Goal: Task Accomplishment & Management: Complete application form

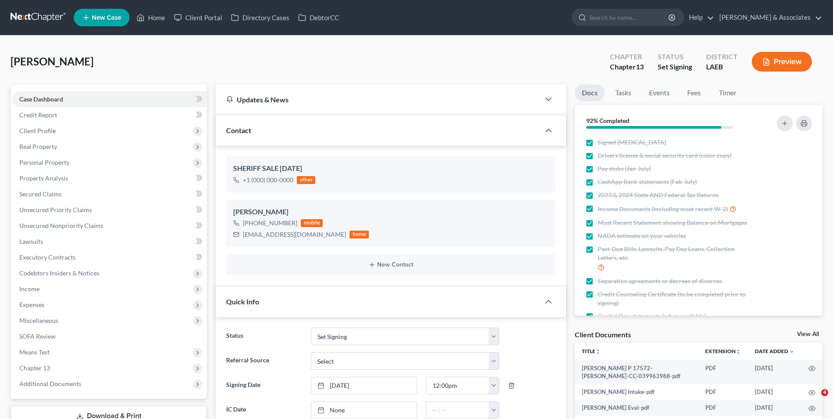
select select "23"
click at [112, 174] on link "Property Analysis" at bounding box center [109, 178] width 195 height 16
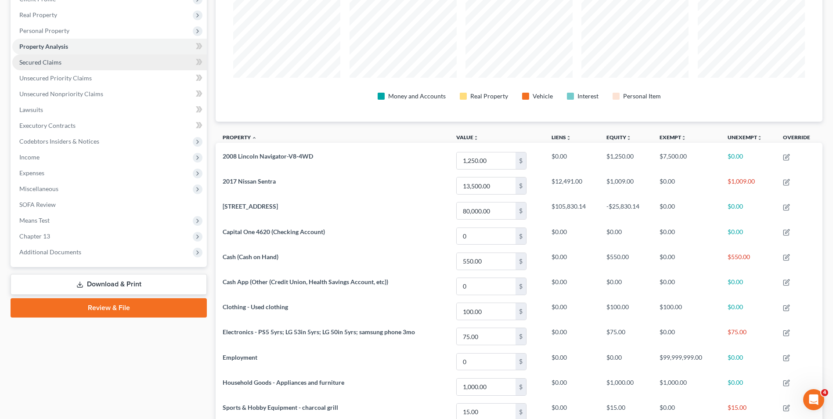
scroll to position [88, 0]
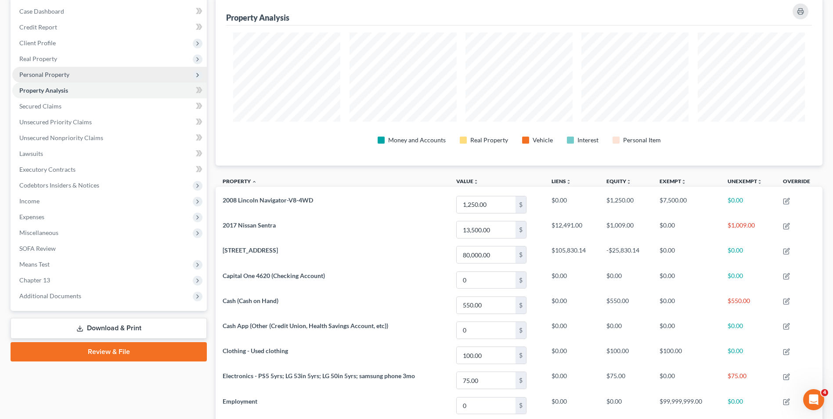
click at [94, 78] on span "Personal Property" at bounding box center [109, 75] width 195 height 16
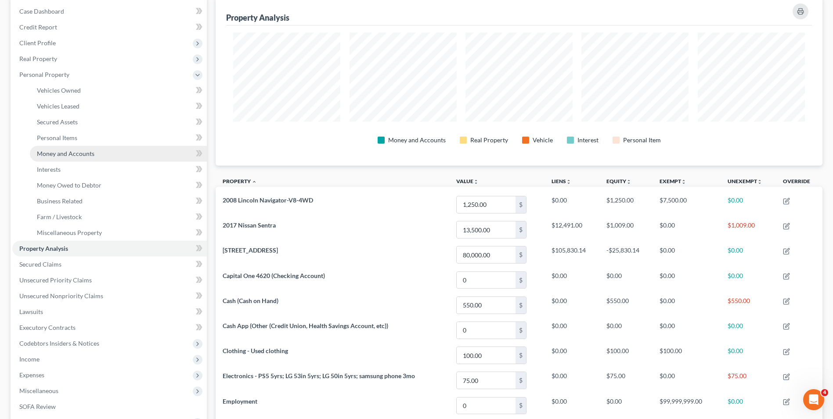
click at [85, 151] on span "Money and Accounts" at bounding box center [66, 153] width 58 height 7
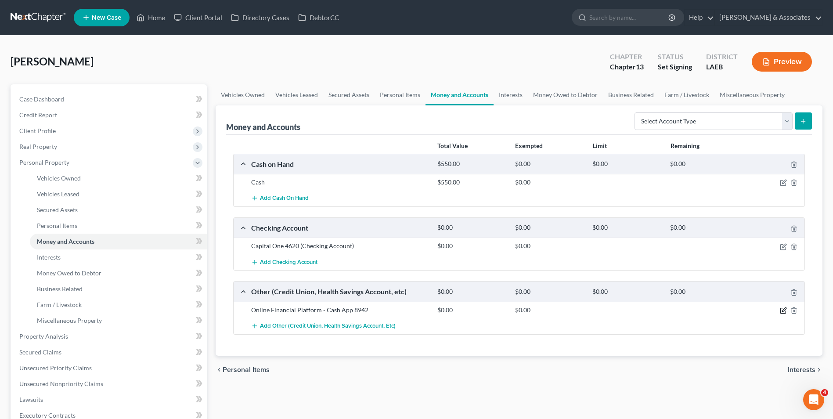
click at [783, 312] on icon "button" at bounding box center [783, 310] width 7 height 7
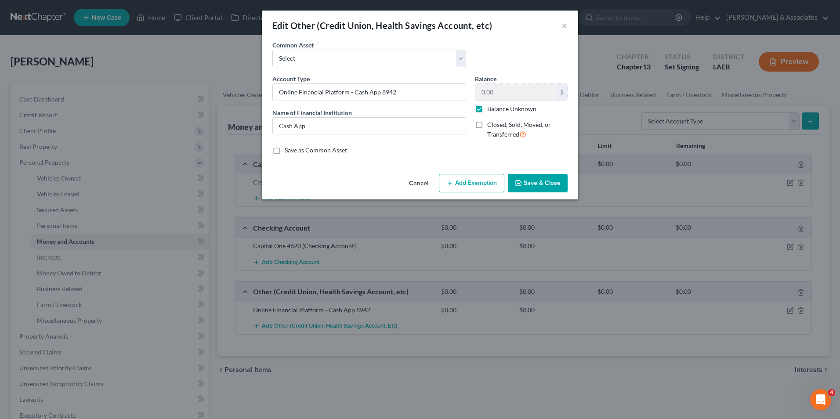
click at [487, 110] on label "Balance Unknown" at bounding box center [511, 109] width 49 height 9
click at [491, 110] on input "Balance Unknown" at bounding box center [494, 108] width 6 height 6
checkbox input "false"
click at [483, 96] on input "0.00" at bounding box center [515, 92] width 81 height 17
type input "1,000.00"
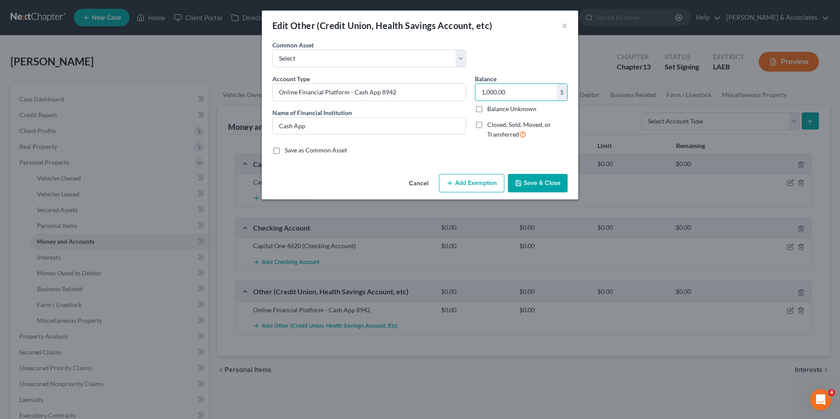
click at [529, 180] on button "Save & Close" at bounding box center [538, 183] width 60 height 18
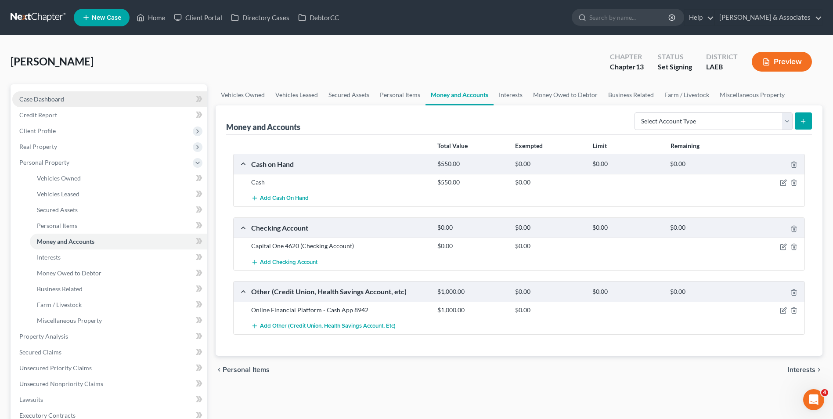
click at [112, 98] on link "Case Dashboard" at bounding box center [109, 99] width 195 height 16
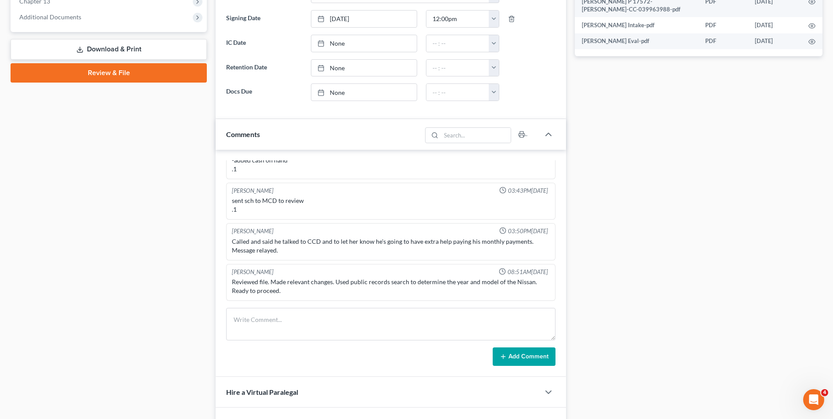
scroll to position [481, 0]
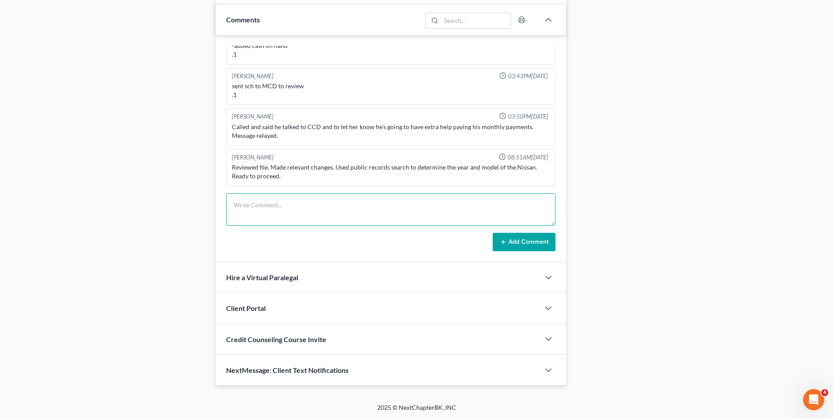
click at [310, 199] on textarea at bounding box center [390, 209] width 329 height 32
type textarea "Did signing over the phone with client. He is expecting the electronic forms to…"
click at [503, 244] on line at bounding box center [503, 242] width 0 height 4
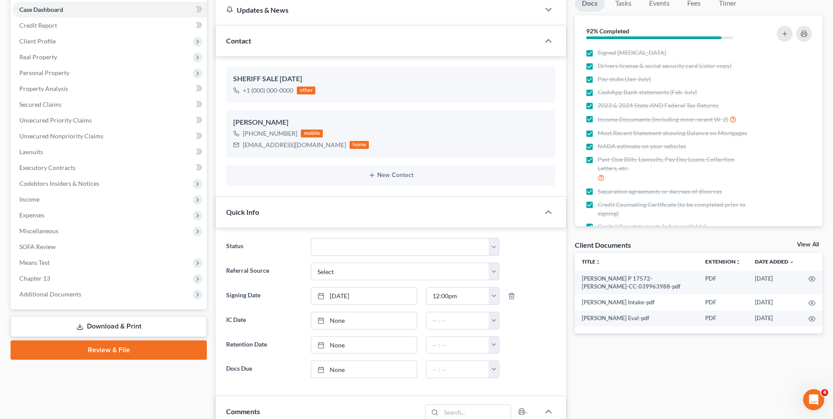
scroll to position [0, 0]
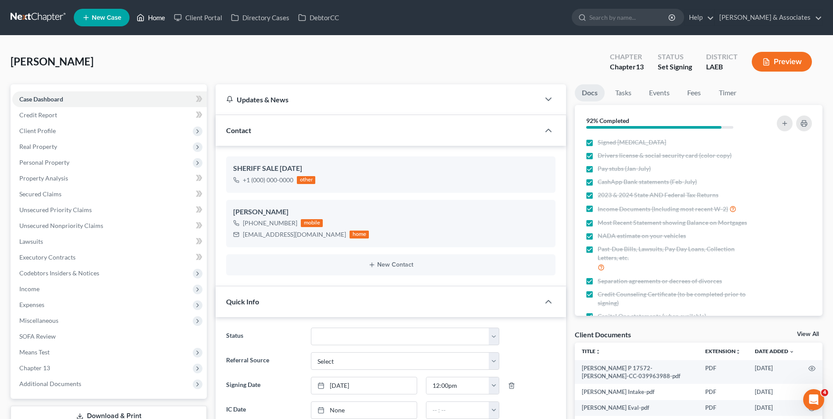
click at [151, 21] on link "Home" at bounding box center [150, 18] width 37 height 16
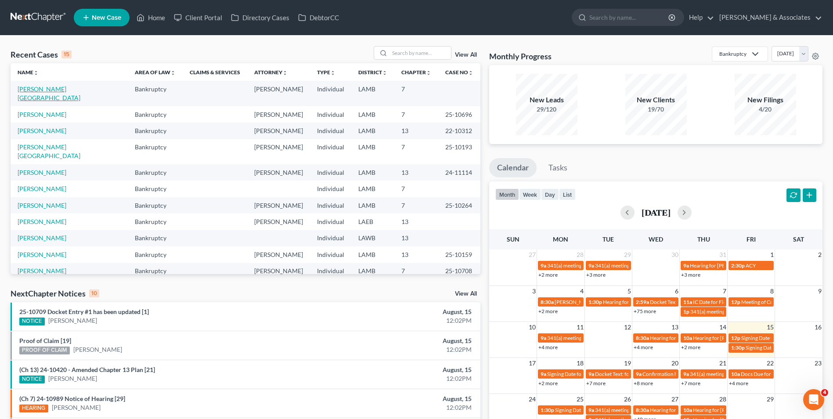
click at [37, 89] on link "[PERSON_NAME][GEOGRAPHIC_DATA]" at bounding box center [49, 93] width 63 height 16
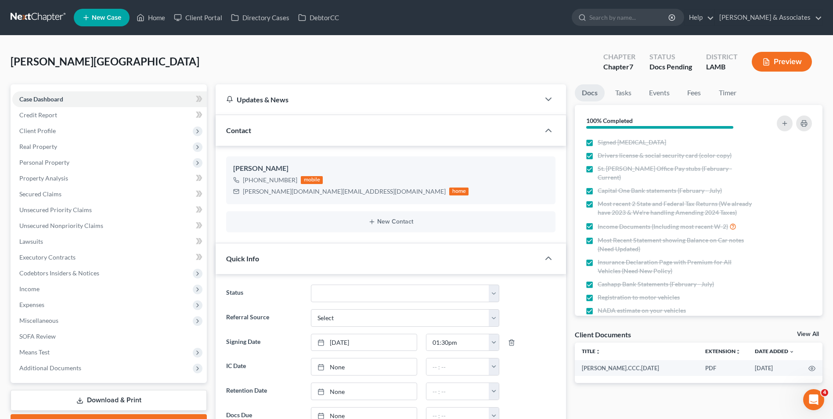
scroll to position [123, 0]
click at [128, 155] on span "Personal Property" at bounding box center [109, 163] width 195 height 16
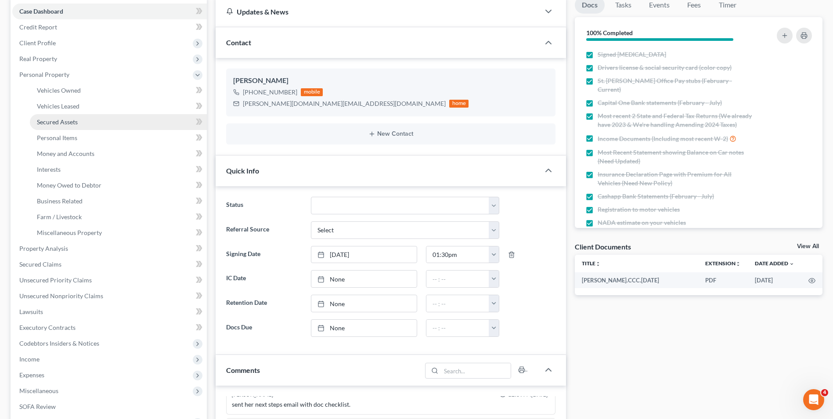
scroll to position [132, 0]
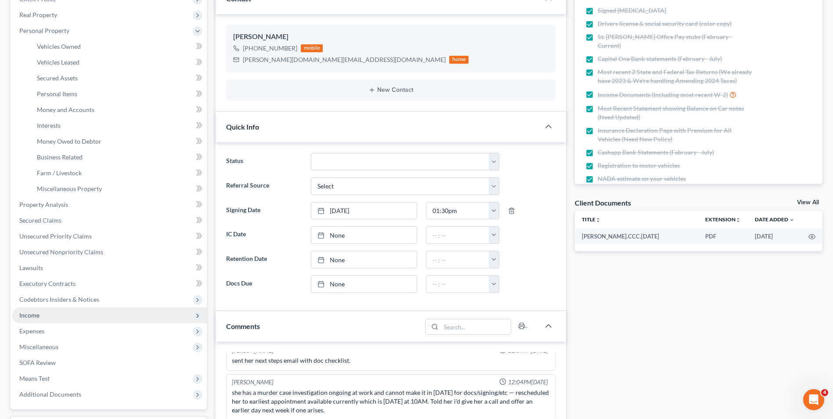
click at [65, 310] on span "Income" at bounding box center [109, 315] width 195 height 16
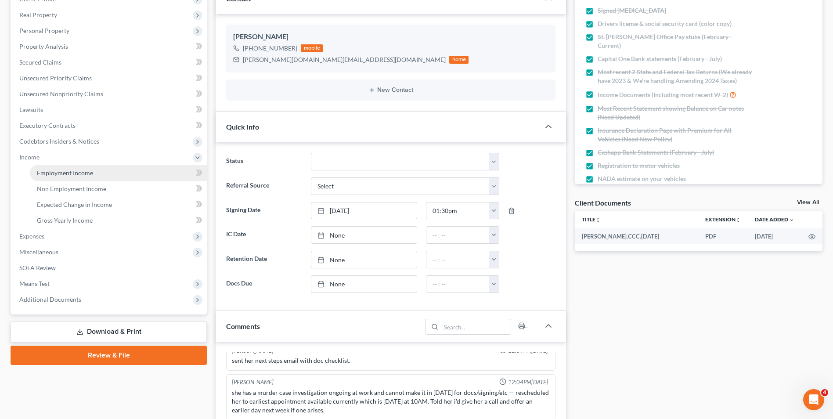
click at [105, 177] on link "Employment Income" at bounding box center [118, 173] width 177 height 16
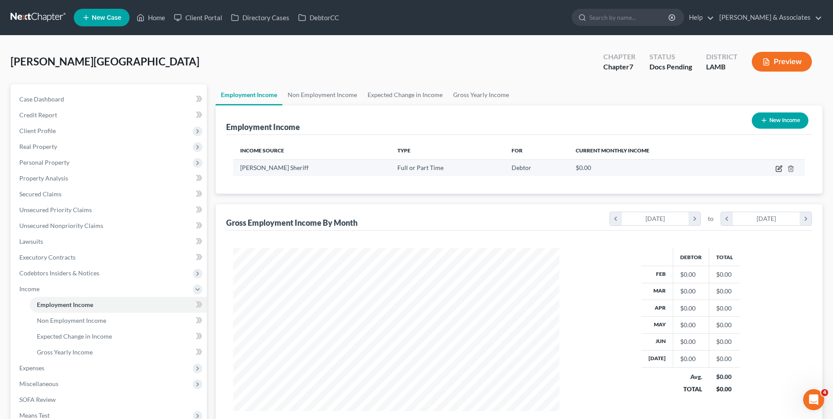
click at [779, 167] on icon "button" at bounding box center [778, 168] width 7 height 7
select select "0"
select select "19"
select select "2"
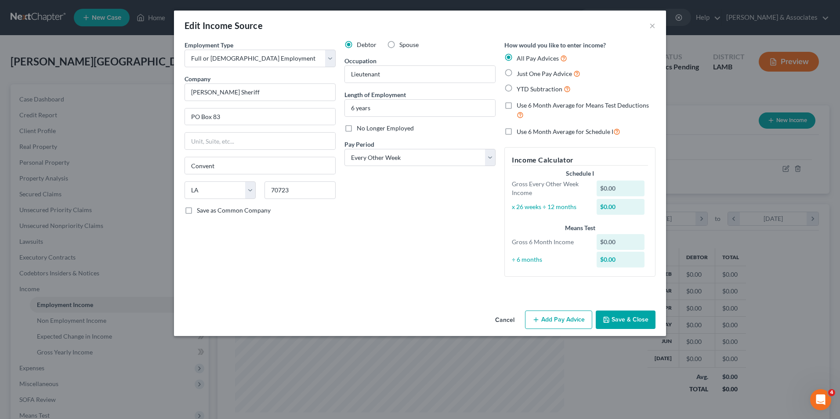
click at [538, 322] on icon "button" at bounding box center [535, 319] width 7 height 7
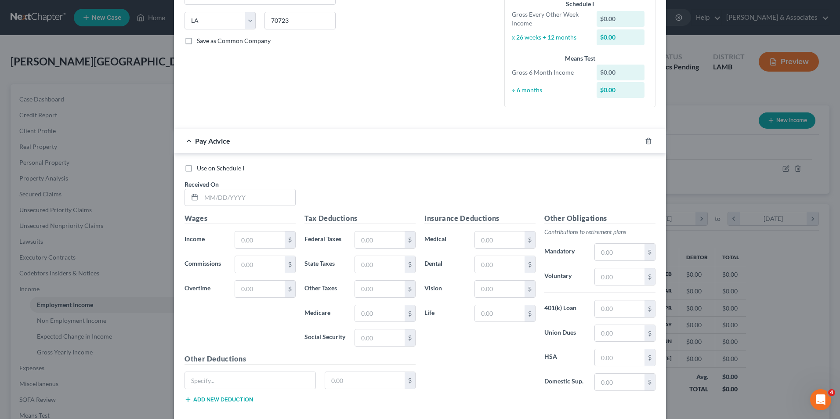
scroll to position [216, 0]
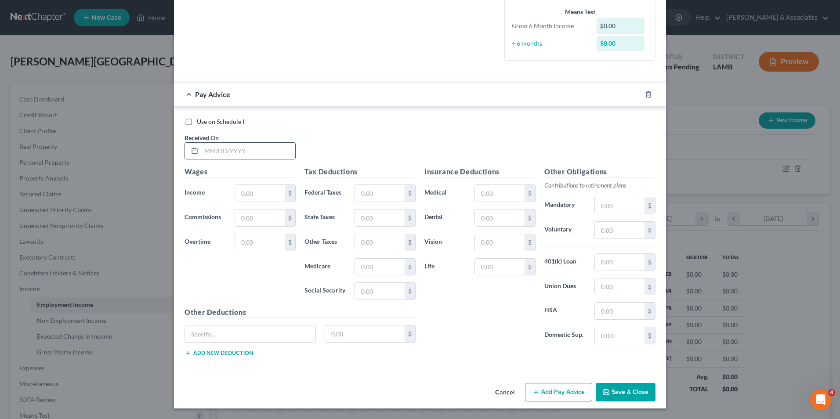
click at [231, 143] on input "text" at bounding box center [248, 151] width 94 height 17
type input "[DATE]"
click at [260, 191] on input "text" at bounding box center [260, 193] width 50 height 17
type input "3"
click at [646, 97] on icon "button" at bounding box center [648, 94] width 4 height 6
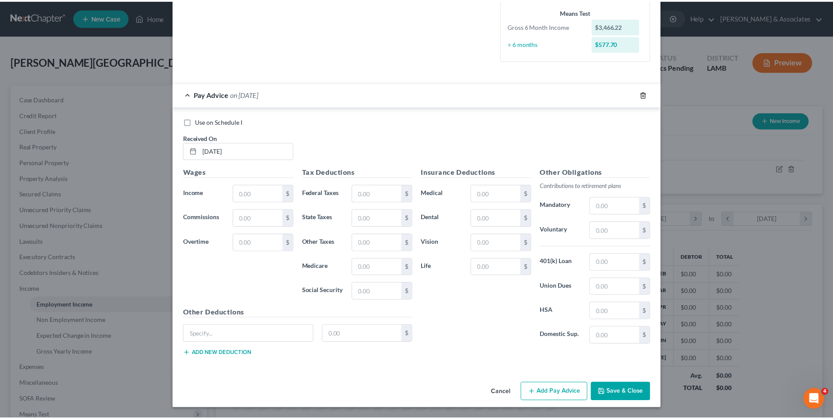
scroll to position [0, 0]
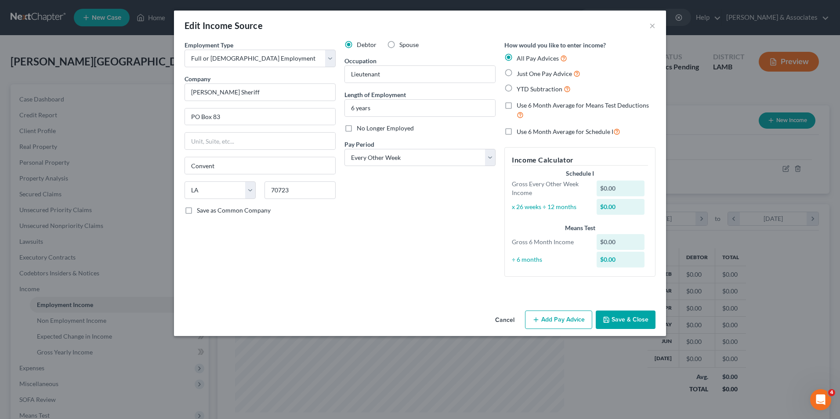
click at [539, 317] on icon "button" at bounding box center [535, 319] width 7 height 7
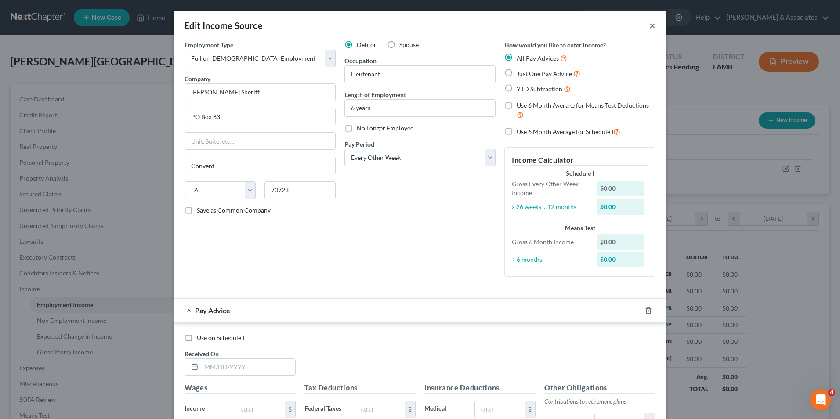
click at [649, 26] on button "×" at bounding box center [652, 25] width 6 height 11
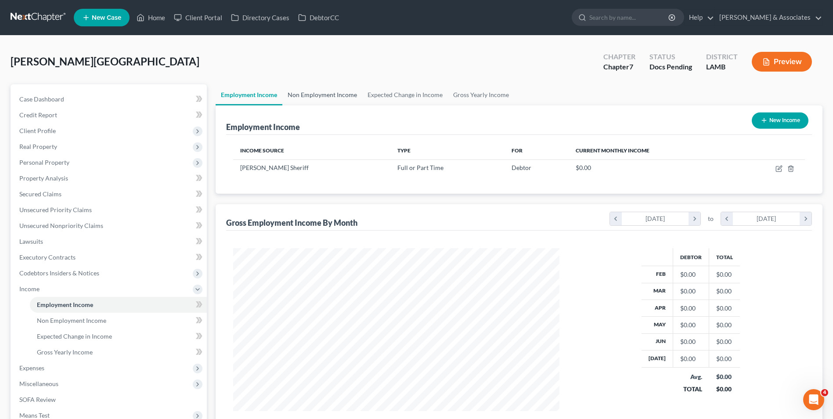
click at [325, 100] on link "Non Employment Income" at bounding box center [322, 94] width 80 height 21
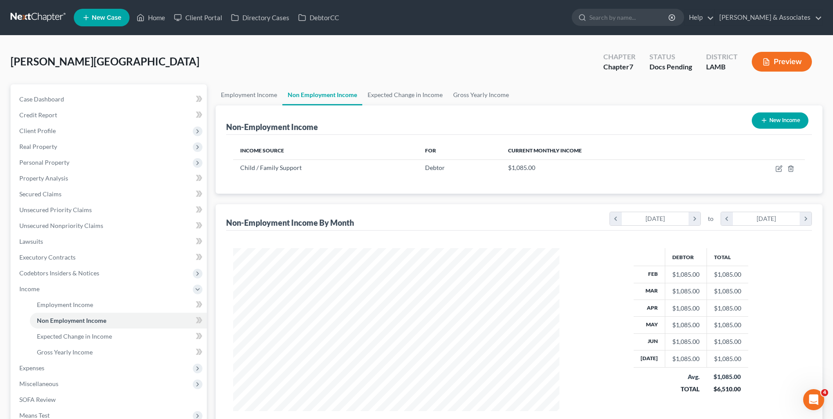
scroll to position [163, 343]
click at [261, 99] on link "Employment Income" at bounding box center [249, 94] width 67 height 21
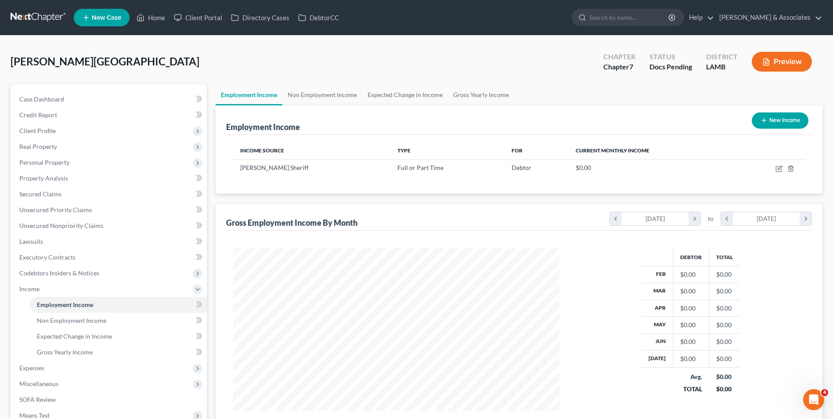
scroll to position [163, 343]
